Goal: Transaction & Acquisition: Subscribe to service/newsletter

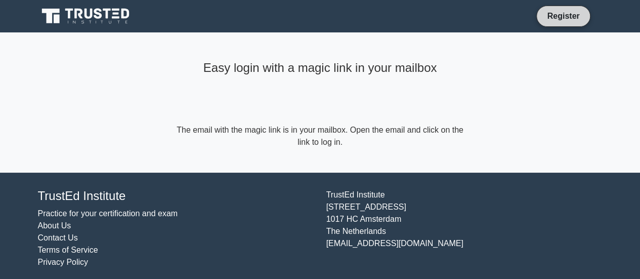
click at [569, 19] on link "Register" at bounding box center [563, 16] width 45 height 13
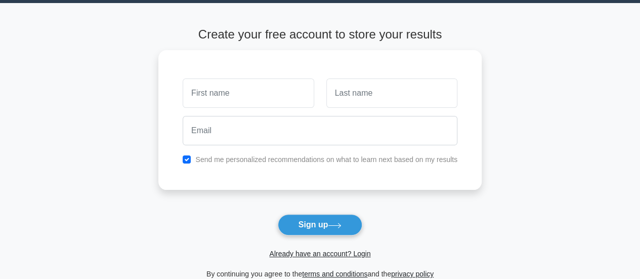
scroll to position [166, 0]
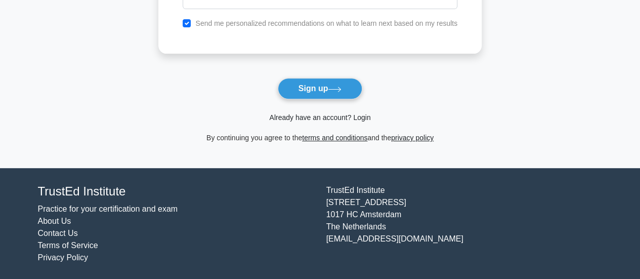
click at [329, 119] on link "Already have an account? Login" at bounding box center [319, 117] width 101 height 8
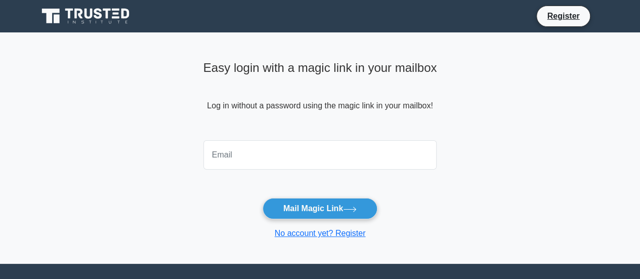
click at [290, 149] on input "email" at bounding box center [321, 154] width 234 height 29
type input "raman.goel@hotmail.com"
click at [263, 198] on button "Mail Magic Link" at bounding box center [320, 208] width 115 height 21
